Goal: Task Accomplishment & Management: Complete application form

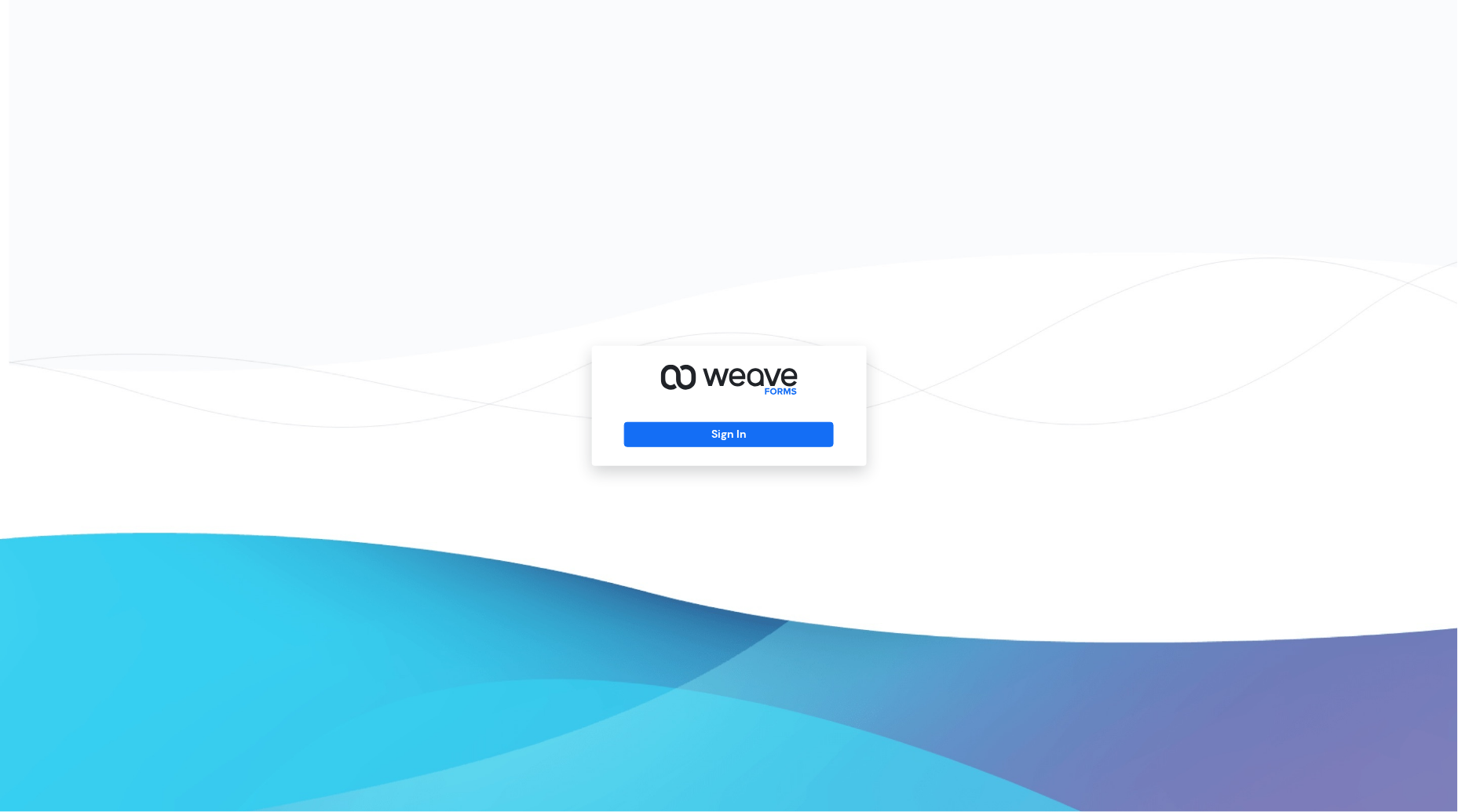
click at [771, 418] on div "Sign In" at bounding box center [729, 406] width 275 height 120
click at [782, 432] on button "Sign In" at bounding box center [729, 435] width 210 height 25
